Goal: Task Accomplishment & Management: Use online tool/utility

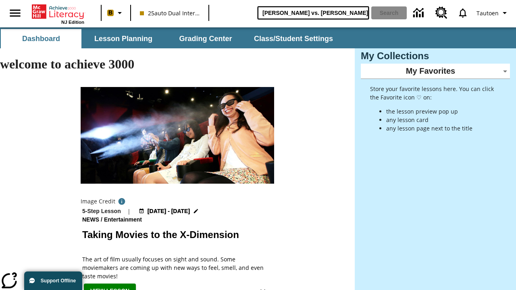
type input "[PERSON_NAME] vs. [PERSON_NAME]"
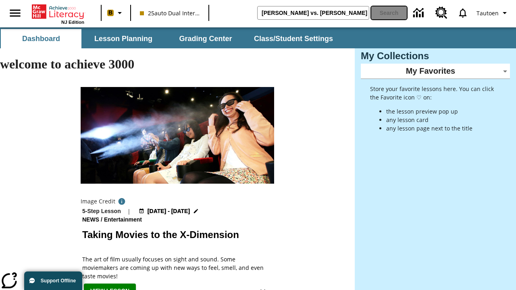
click at [389, 13] on button "Search" at bounding box center [389, 12] width 35 height 13
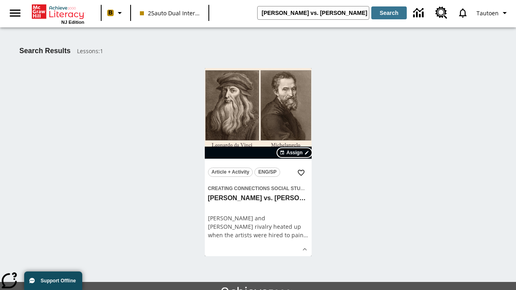
click at [295, 153] on span "Assign" at bounding box center [294, 152] width 16 height 7
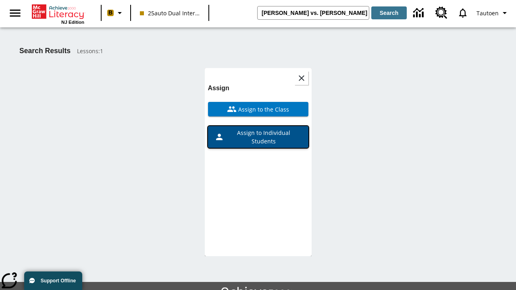
click at [258, 129] on span "Assign to Individual Students" at bounding box center [263, 137] width 78 height 17
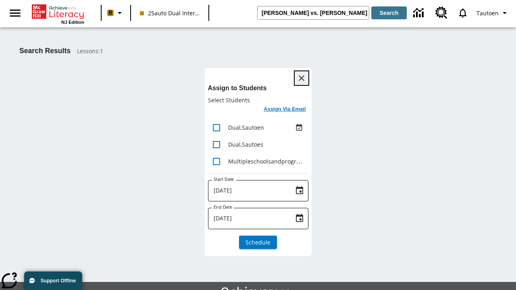
scroll to position [44, 0]
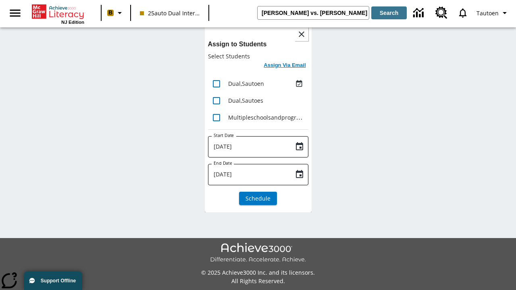
click at [285, 66] on h6 "Assign Via Email" at bounding box center [285, 65] width 42 height 9
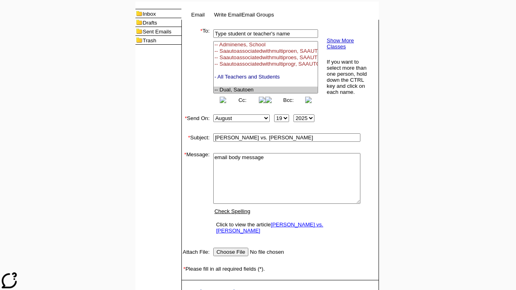
select select "U,21476361,1"
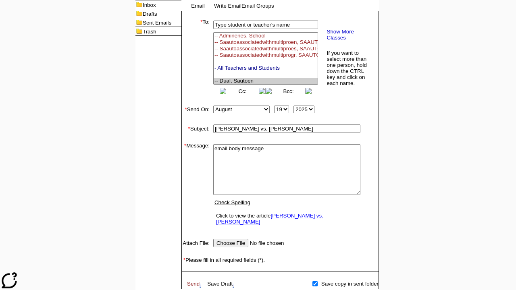
type textarea "email body message"
click at [194, 281] on link "Send" at bounding box center [193, 284] width 13 height 6
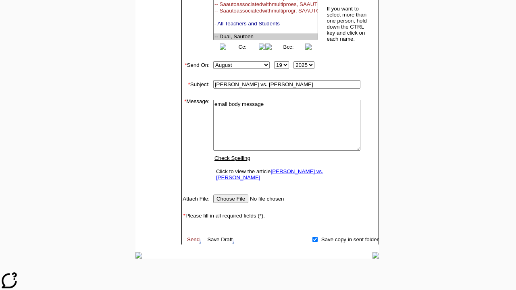
scroll to position [103, 0]
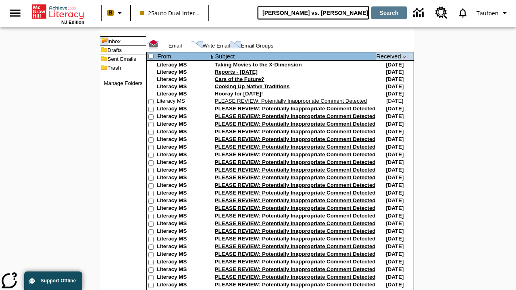
type input "[PERSON_NAME] vs. [PERSON_NAME]"
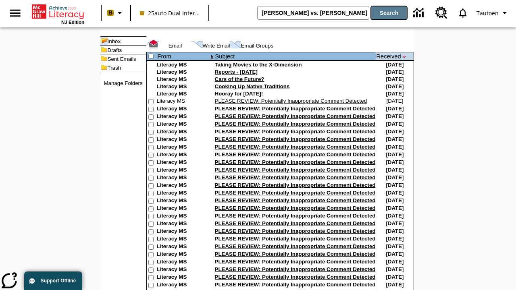
click at [389, 13] on button "Search" at bounding box center [389, 12] width 35 height 13
